Goal: Information Seeking & Learning: Learn about a topic

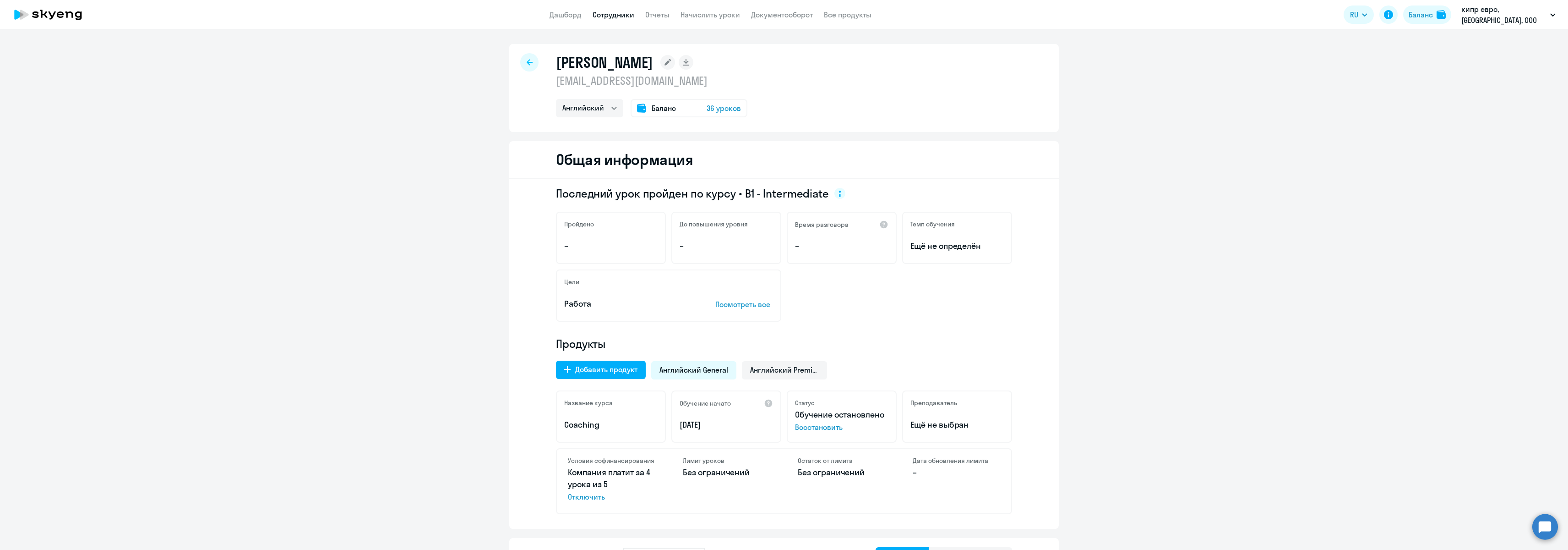
select select "english"
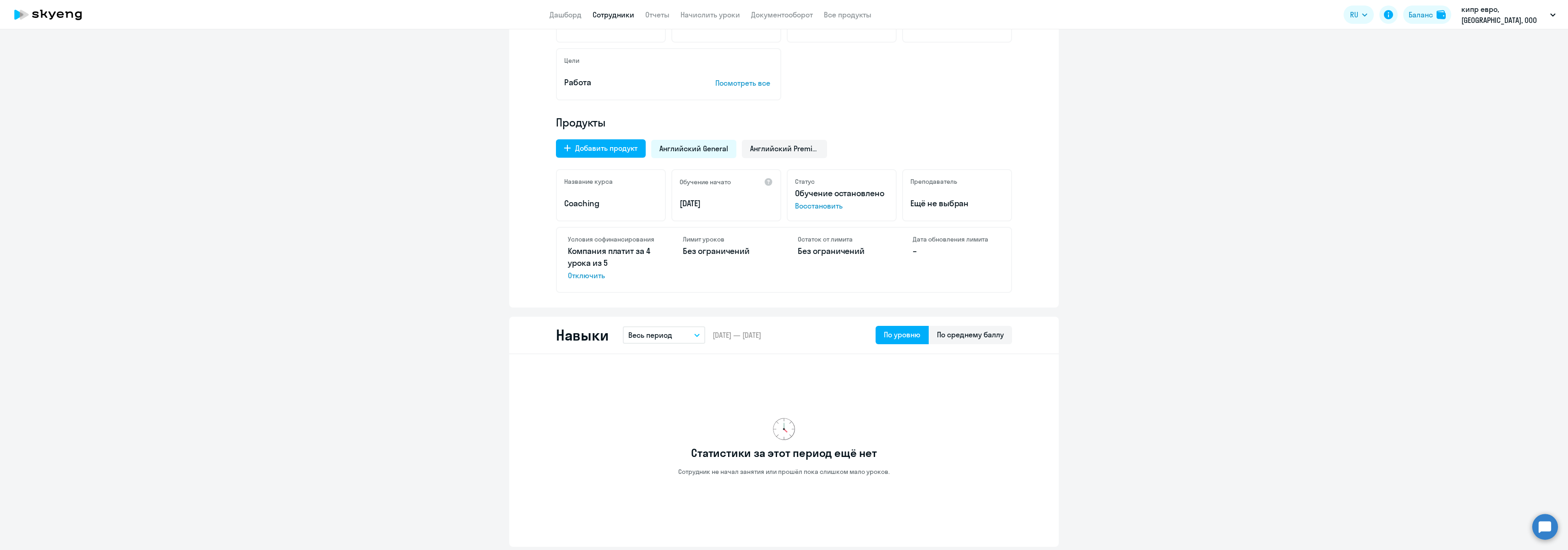
scroll to position [222, 0]
click at [731, 84] on p "Посмотреть все" at bounding box center [744, 83] width 58 height 11
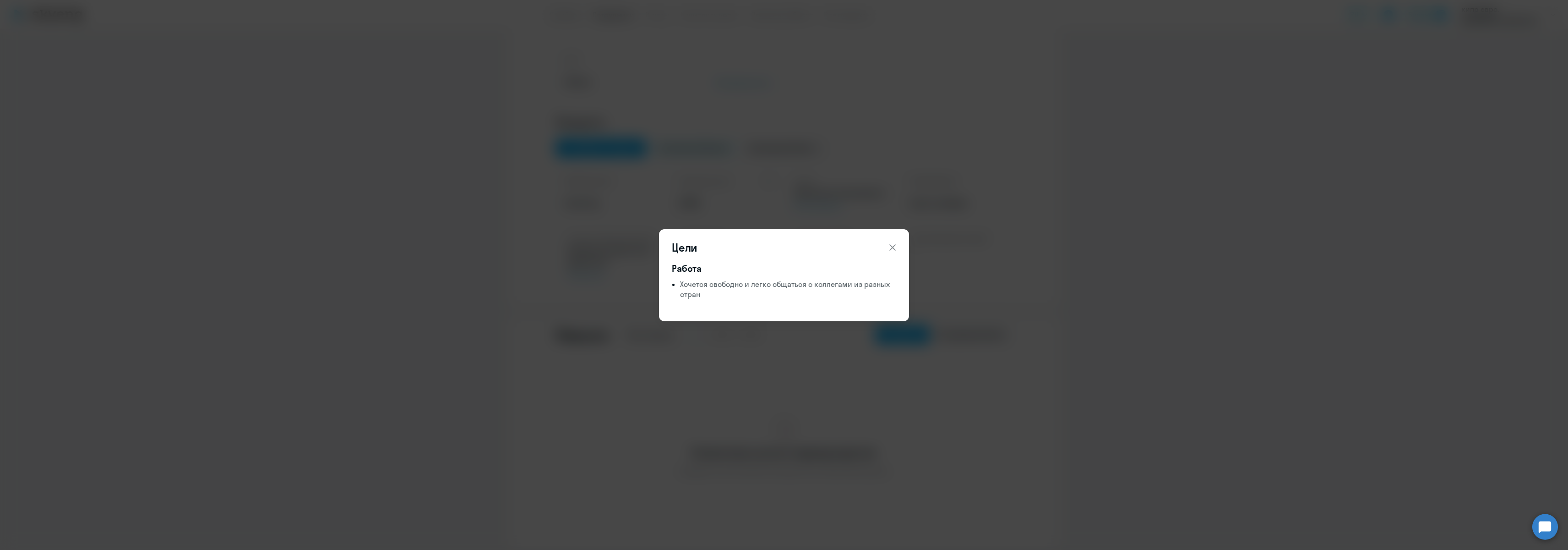
click at [892, 246] on icon at bounding box center [892, 247] width 11 height 11
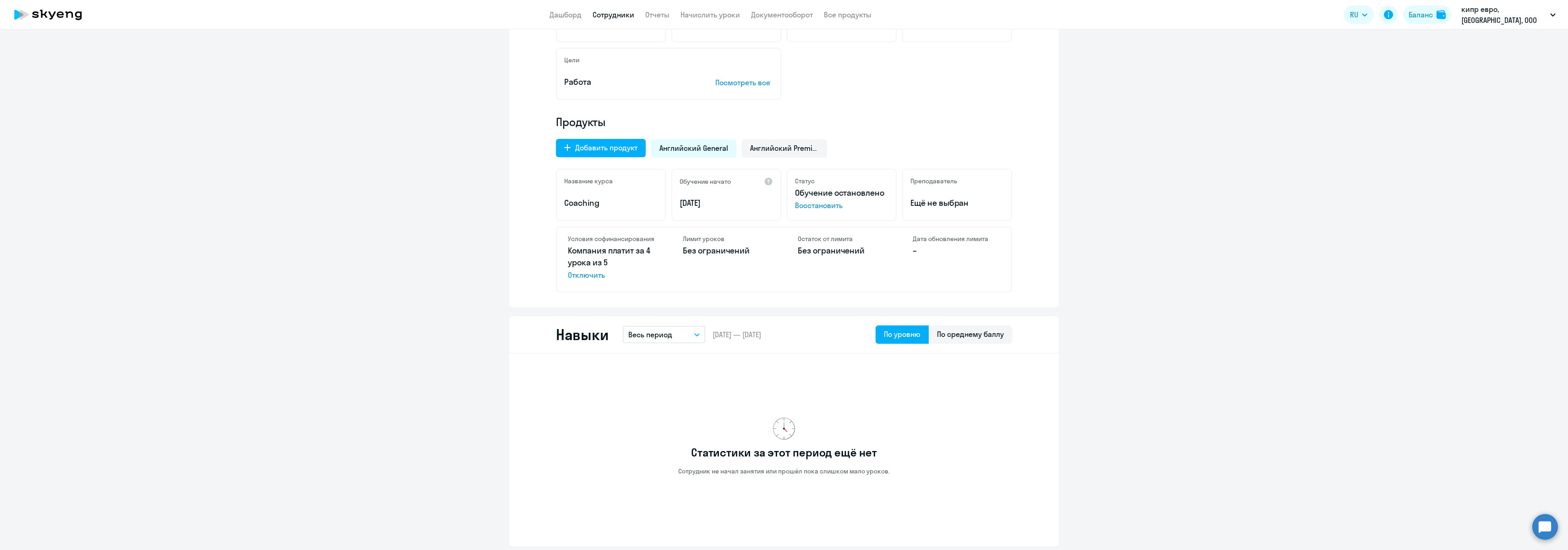
click at [892, 246] on div "Остаток от лимита Без ограничений" at bounding box center [841, 259] width 109 height 64
